Goal: Task Accomplishment & Management: Use online tool/utility

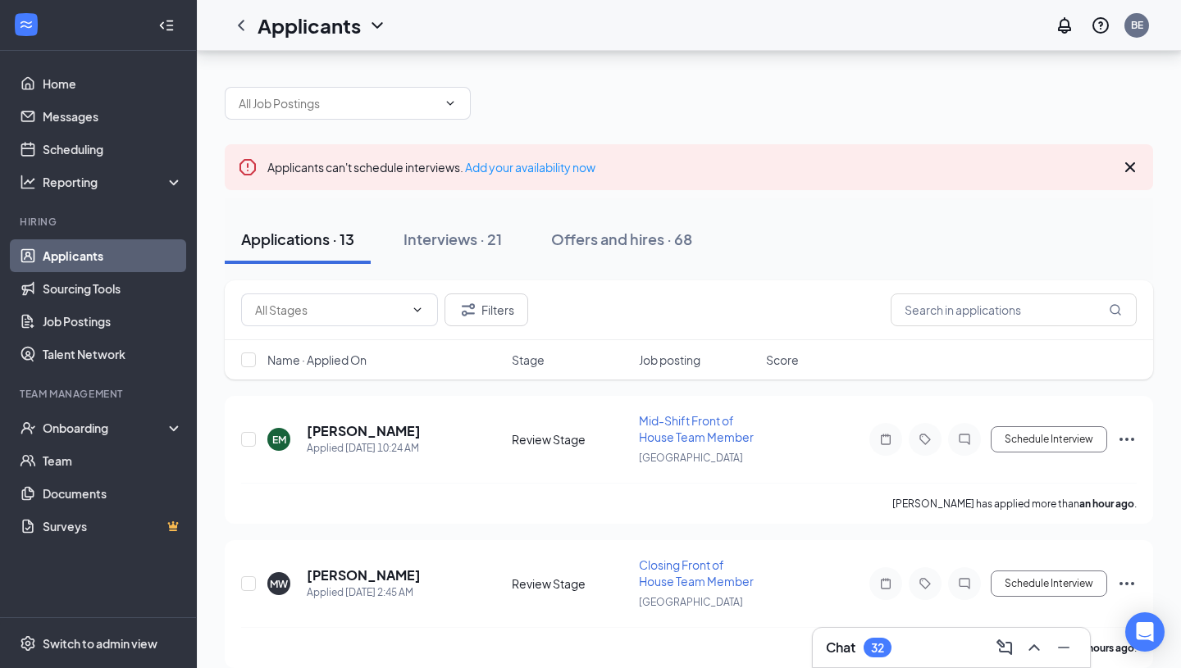
scroll to position [60, 0]
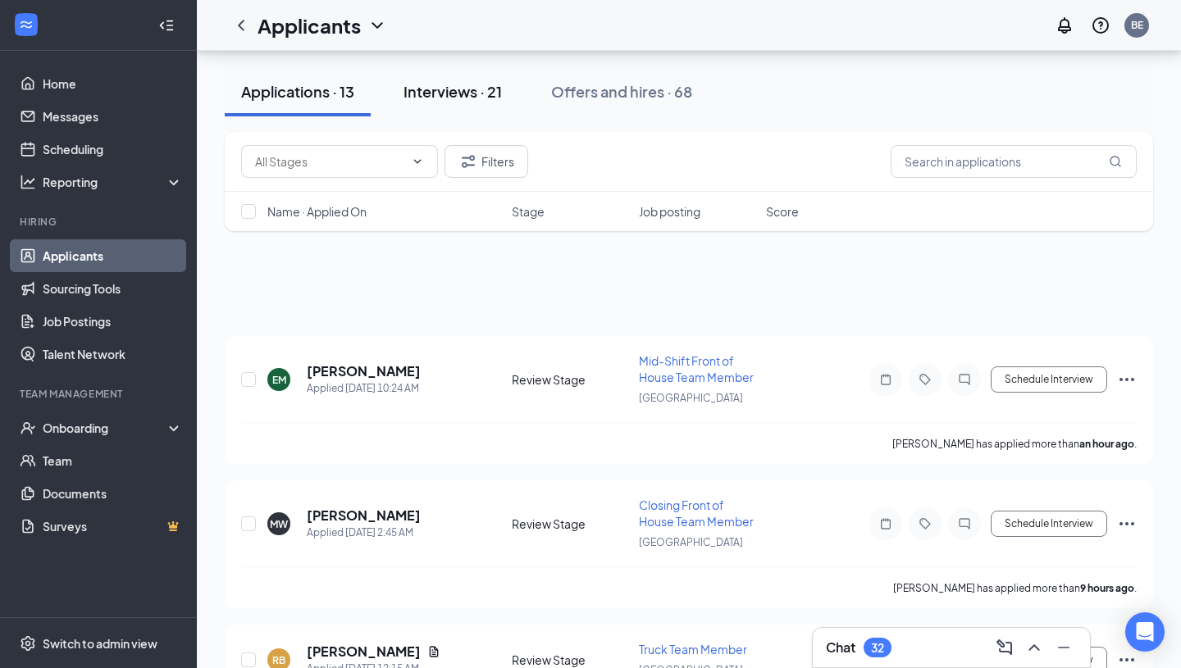
click at [444, 103] on button "Interviews · 21" at bounding box center [452, 91] width 131 height 49
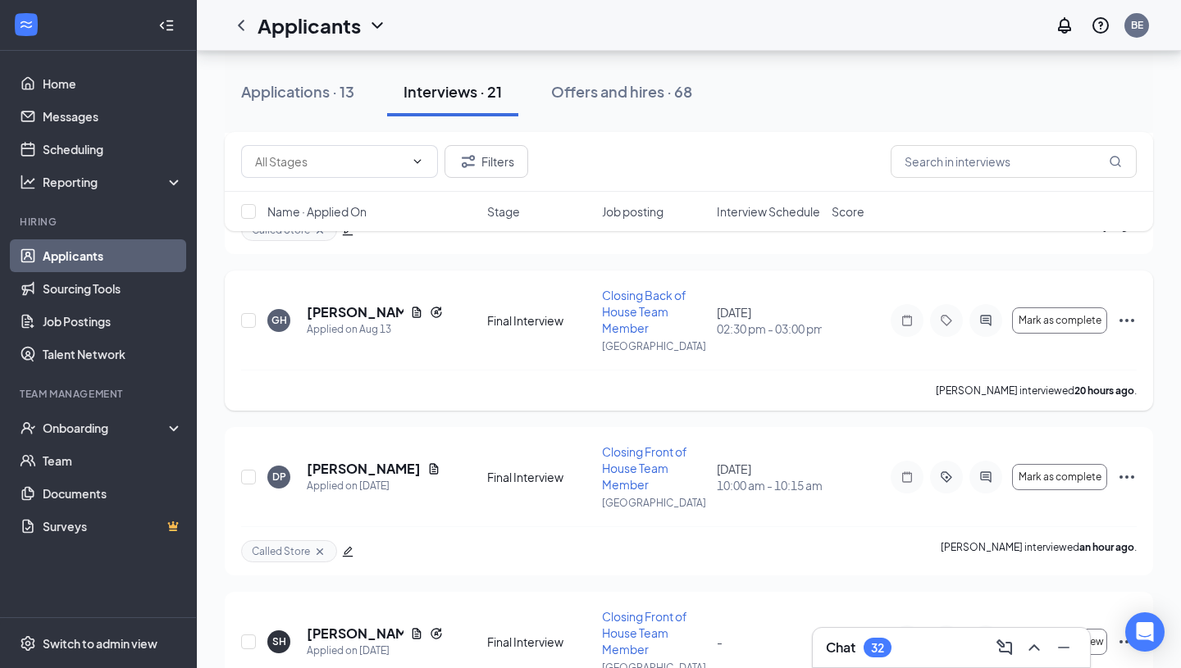
scroll to position [2033, 0]
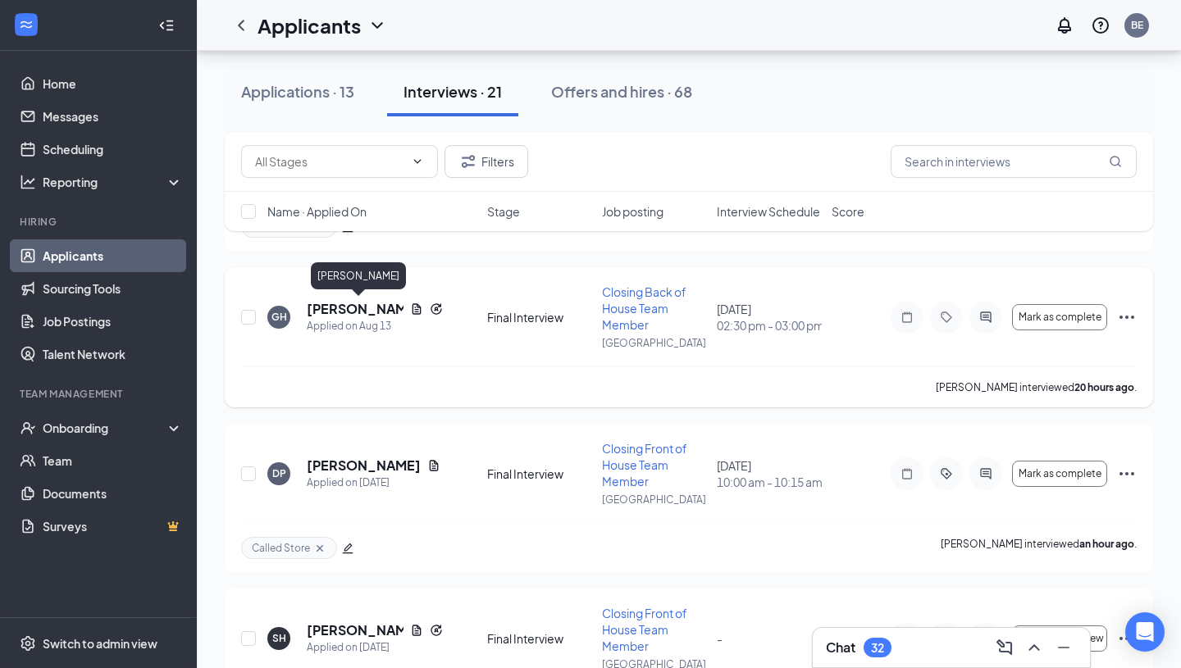
click at [367, 312] on h5 "[PERSON_NAME]" at bounding box center [355, 309] width 97 height 18
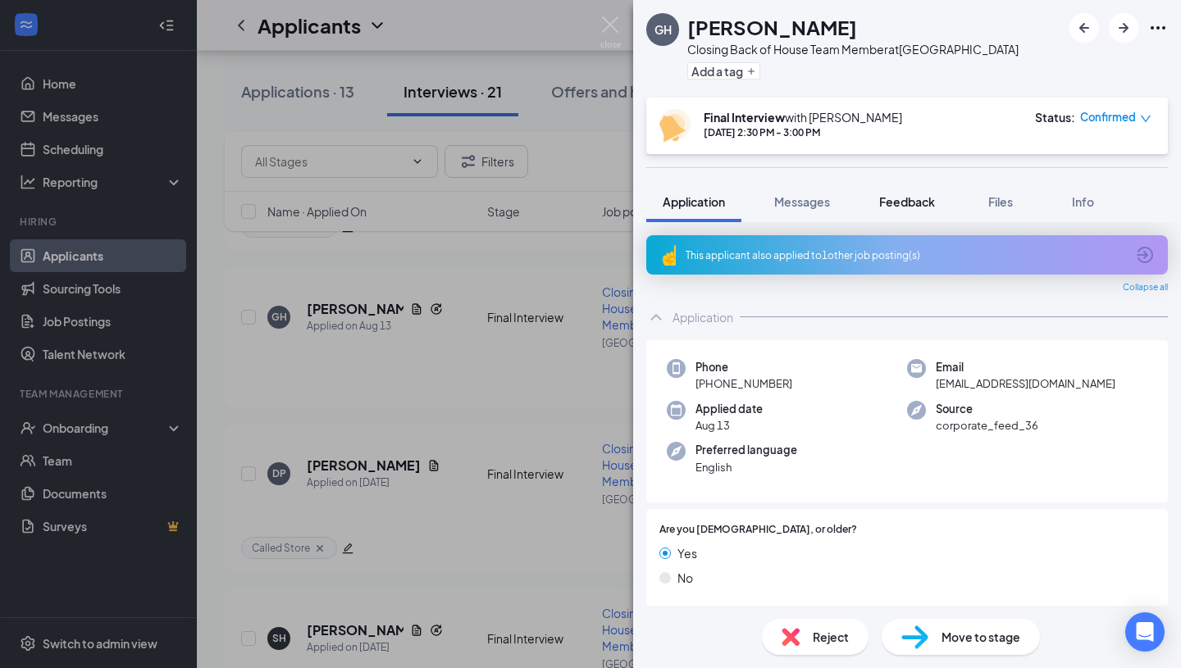
click at [930, 206] on span "Feedback" at bounding box center [907, 201] width 56 height 15
click at [1011, 194] on div "Files" at bounding box center [1000, 202] width 33 height 16
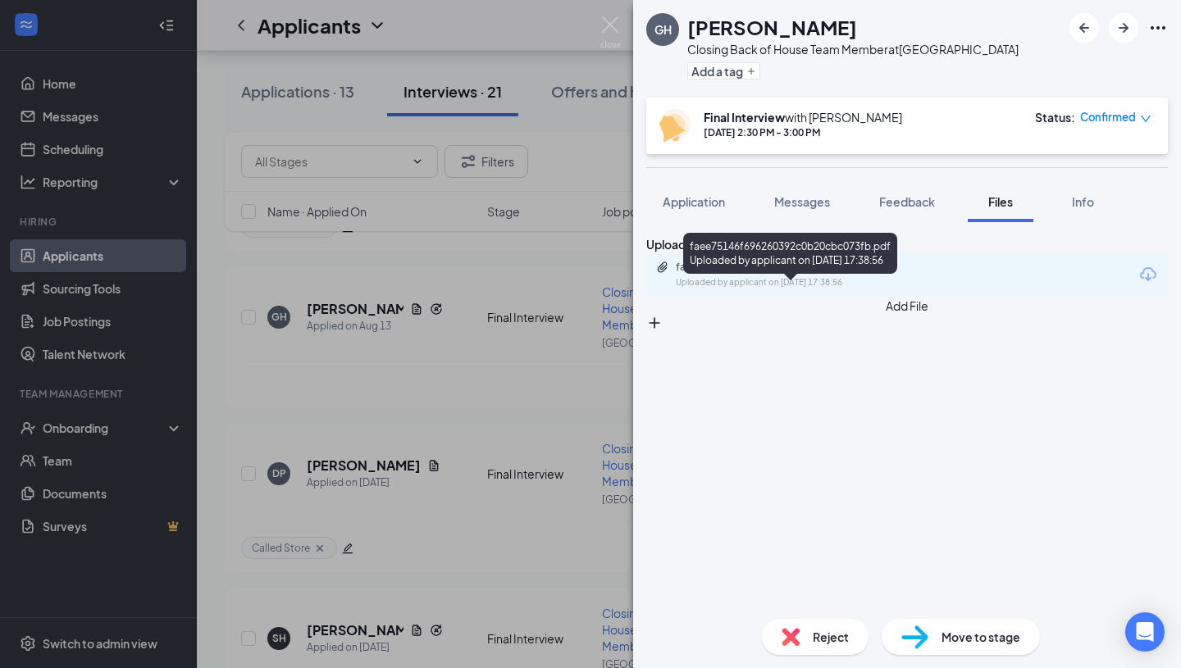
click at [842, 274] on div "faee75146f696260392c0b20cbc073fb.pdf" at bounding box center [791, 267] width 230 height 13
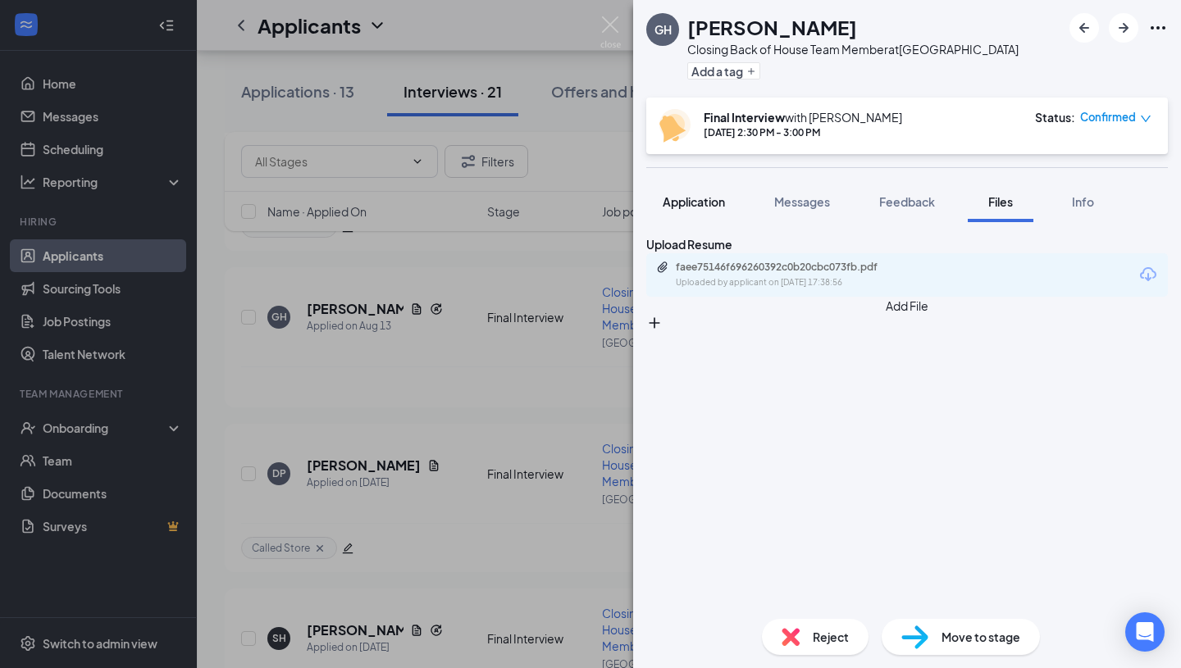
click at [734, 204] on button "Application" at bounding box center [693, 201] width 95 height 41
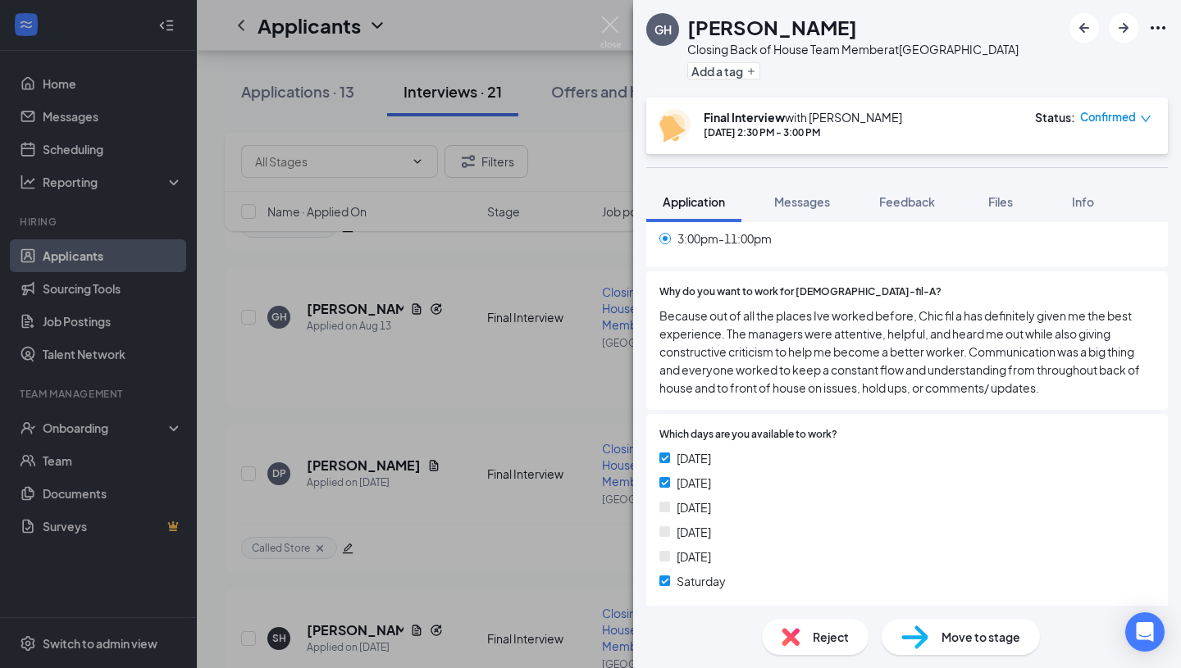
scroll to position [867, 0]
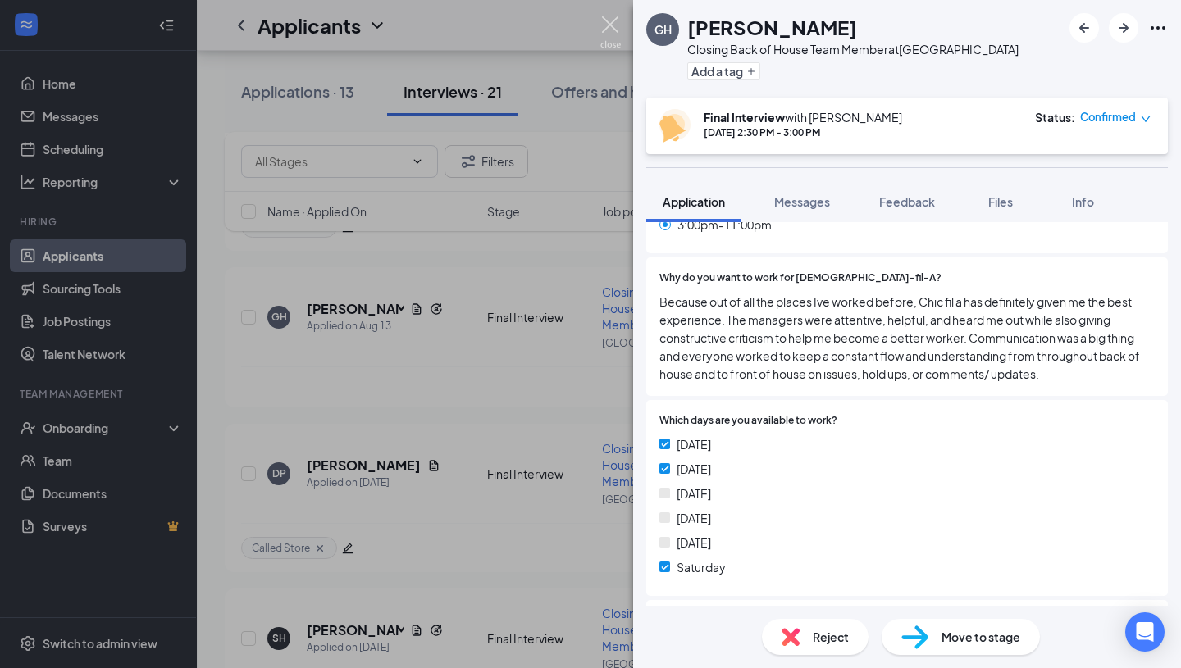
click at [605, 17] on img at bounding box center [610, 32] width 21 height 32
